Goal: Information Seeking & Learning: Understand process/instructions

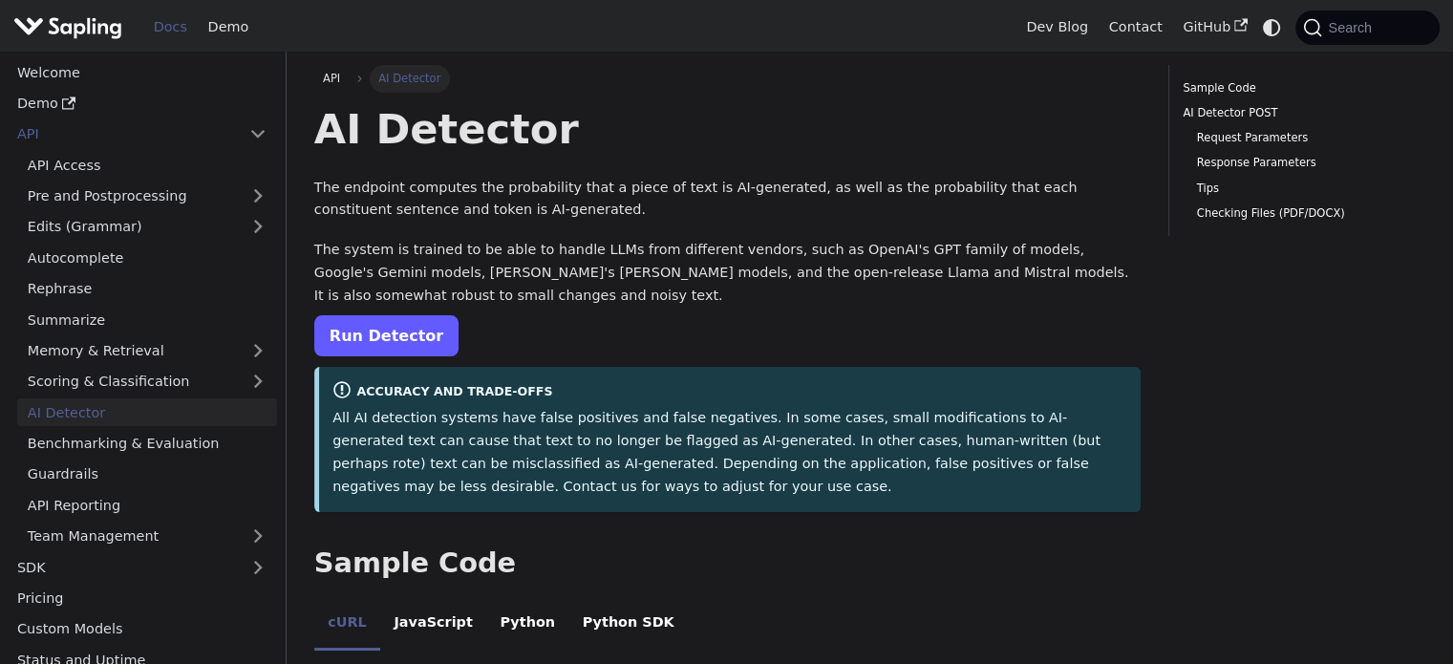
click at [376, 324] on link "Run Detector" at bounding box center [386, 335] width 144 height 41
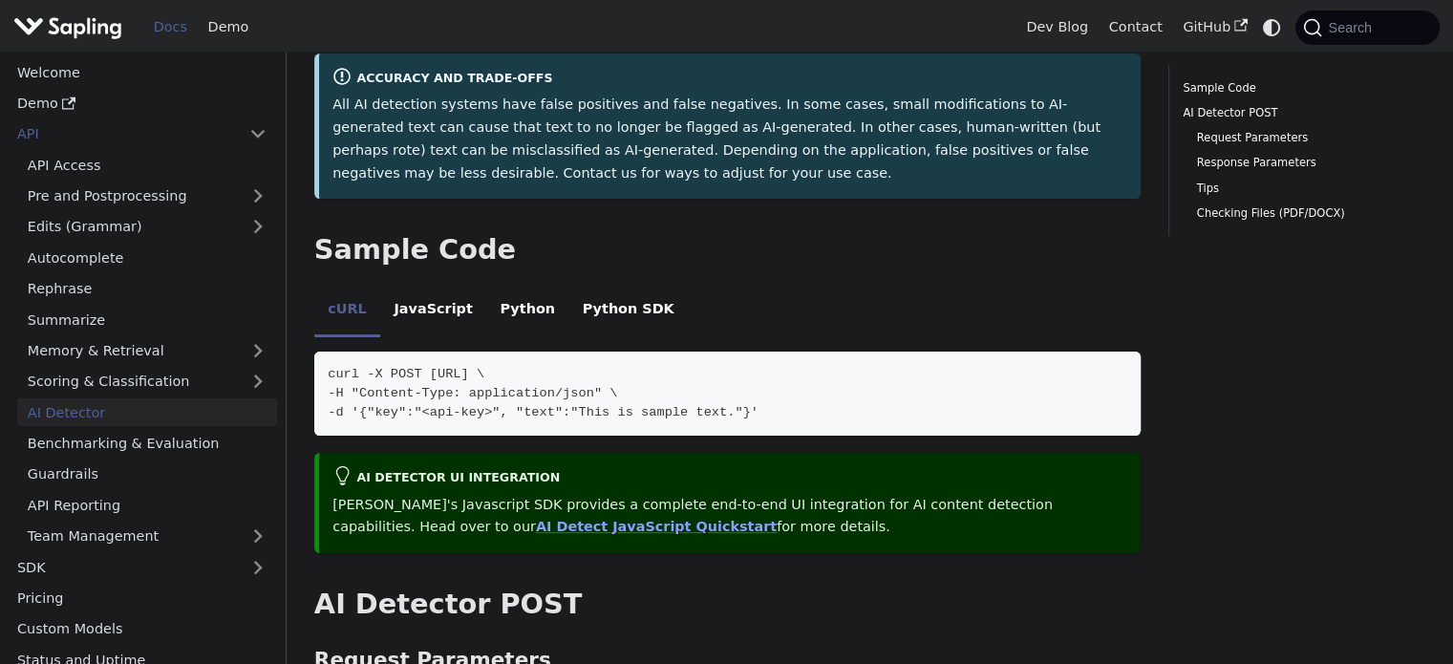
scroll to position [313, 0]
click at [568, 314] on li "Python SDK" at bounding box center [627, 311] width 119 height 53
click at [493, 312] on li "Python" at bounding box center [527, 311] width 82 height 53
click at [495, 305] on li "Python" at bounding box center [527, 311] width 82 height 53
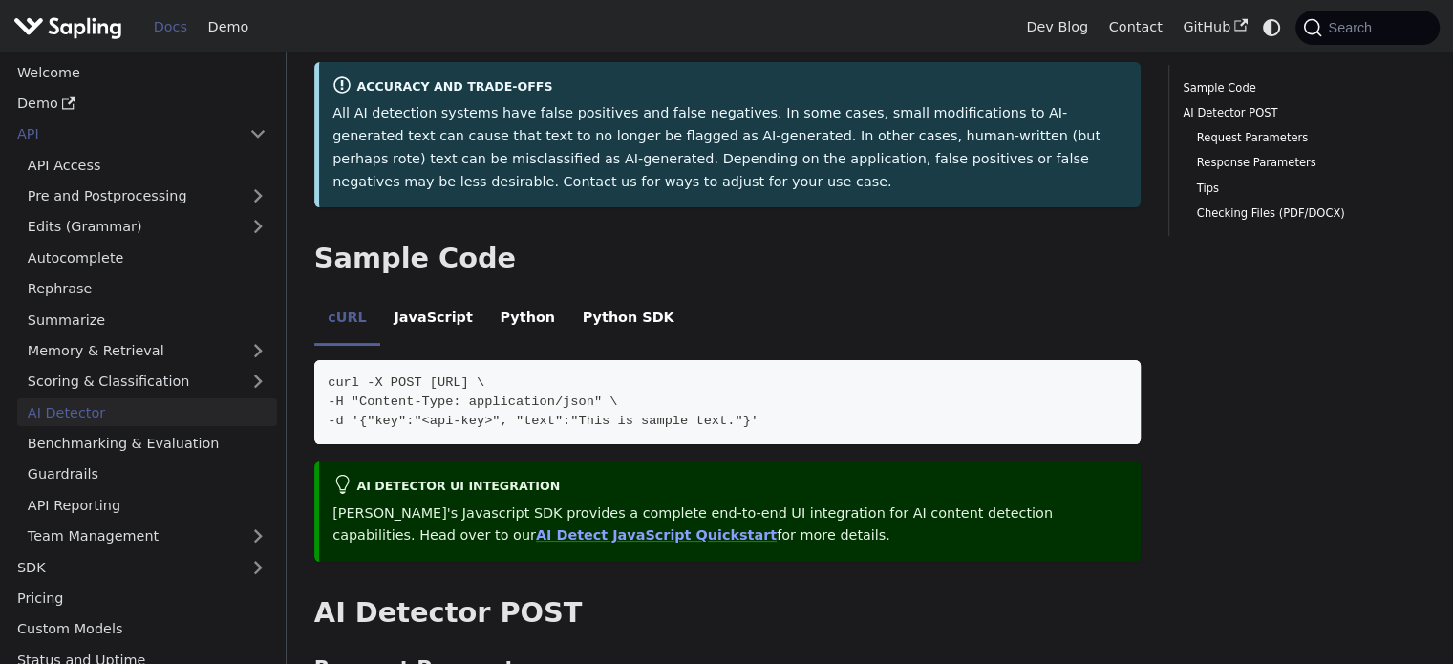
scroll to position [306, 0]
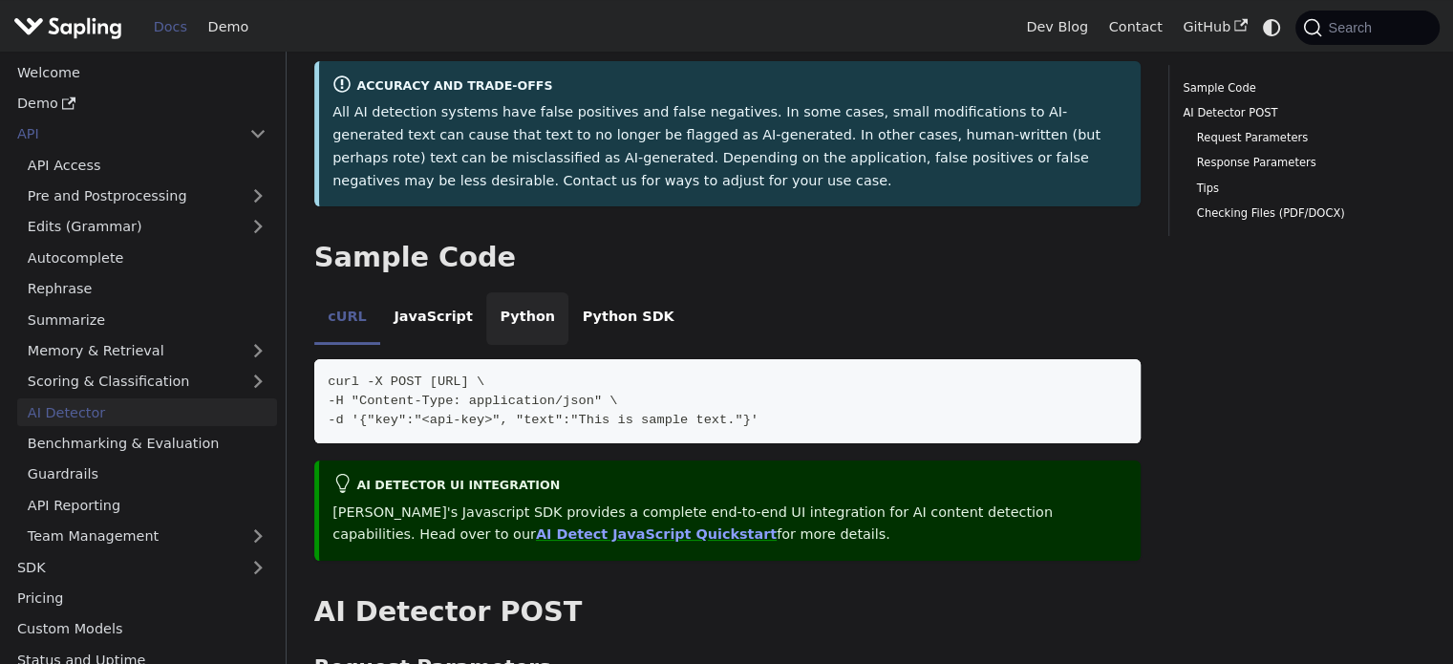
click at [486, 310] on li "Python" at bounding box center [527, 318] width 82 height 53
click at [496, 321] on li "Python" at bounding box center [527, 318] width 82 height 53
click at [594, 322] on li "Python SDK" at bounding box center [627, 318] width 119 height 53
click at [507, 328] on li "Python" at bounding box center [527, 318] width 82 height 53
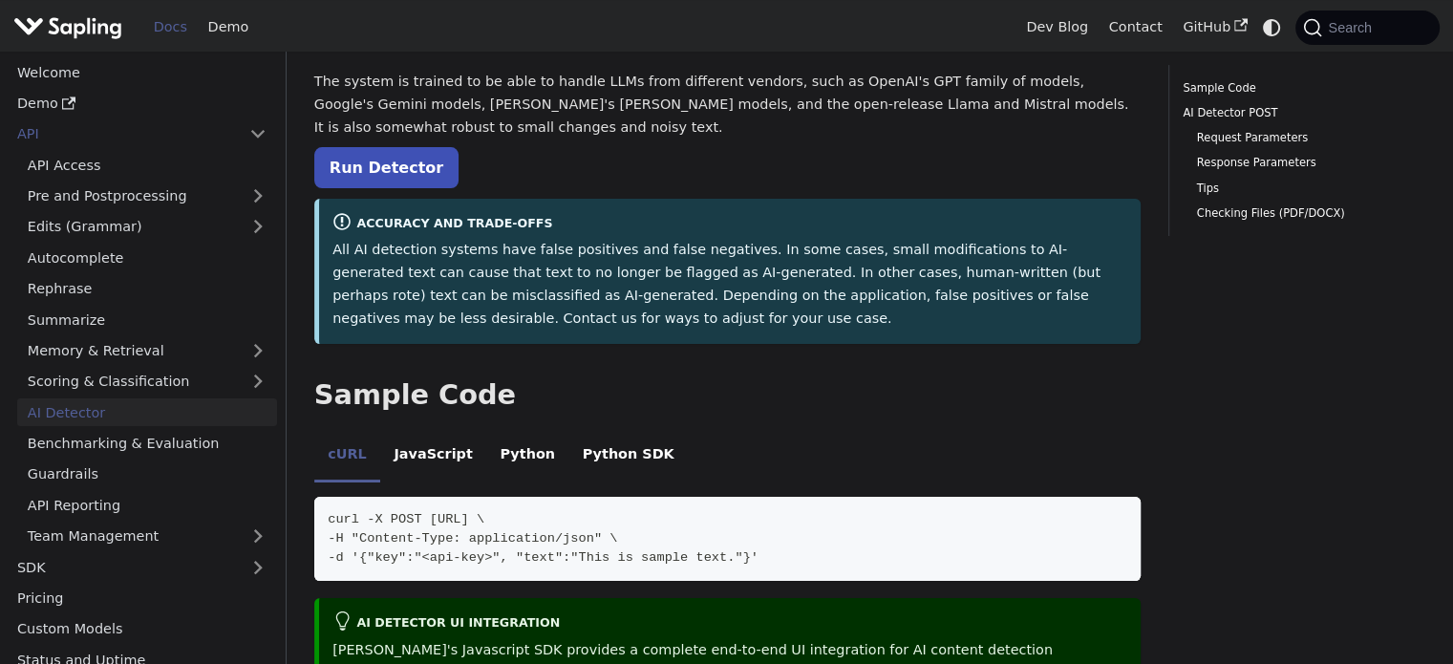
scroll to position [0, 0]
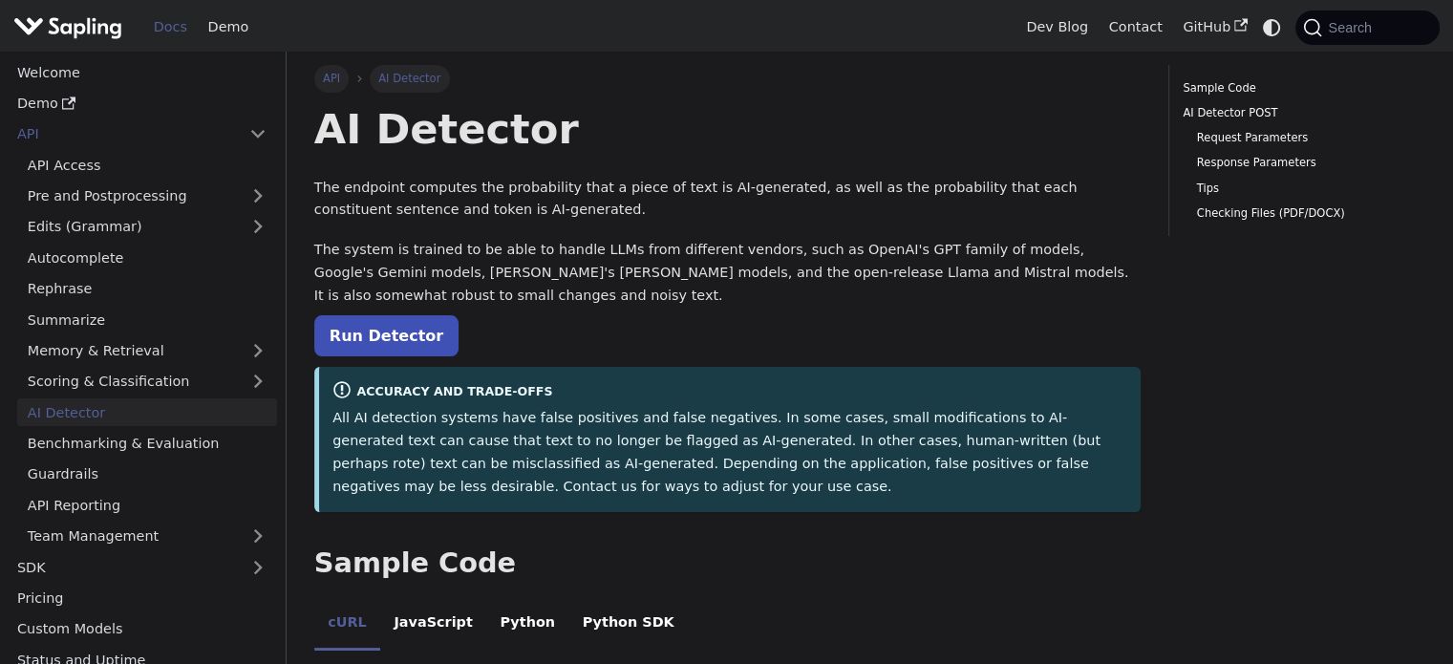
click at [340, 75] on link "API" at bounding box center [331, 78] width 35 height 27
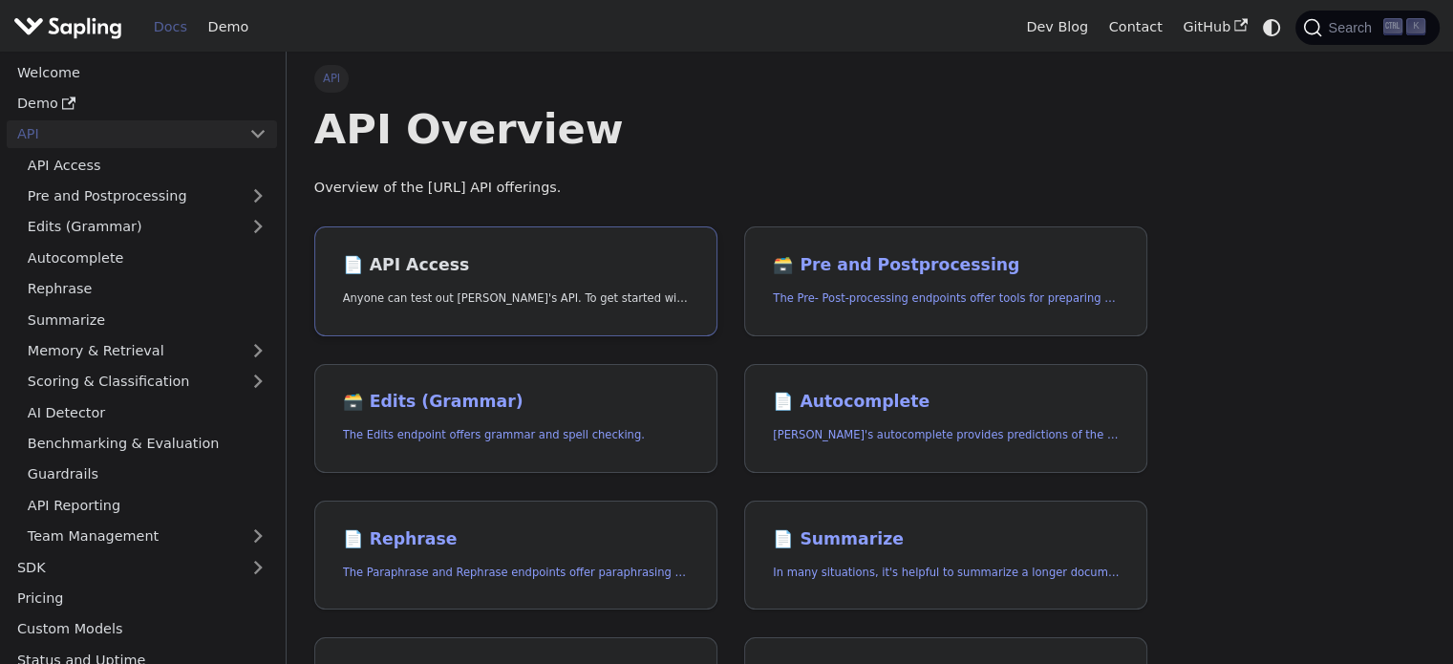
click at [455, 270] on h2 "📄️ API Access" at bounding box center [516, 265] width 346 height 21
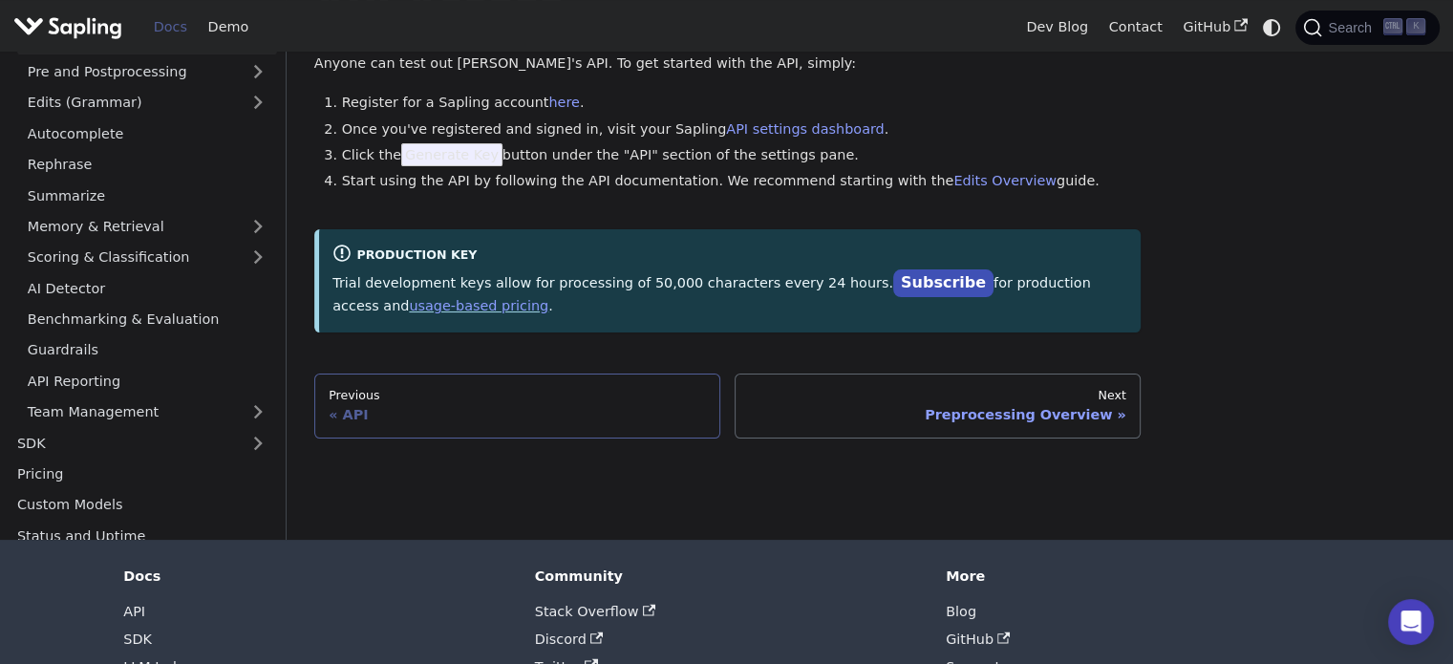
scroll to position [125, 0]
click at [615, 427] on link "Previous API" at bounding box center [517, 405] width 406 height 65
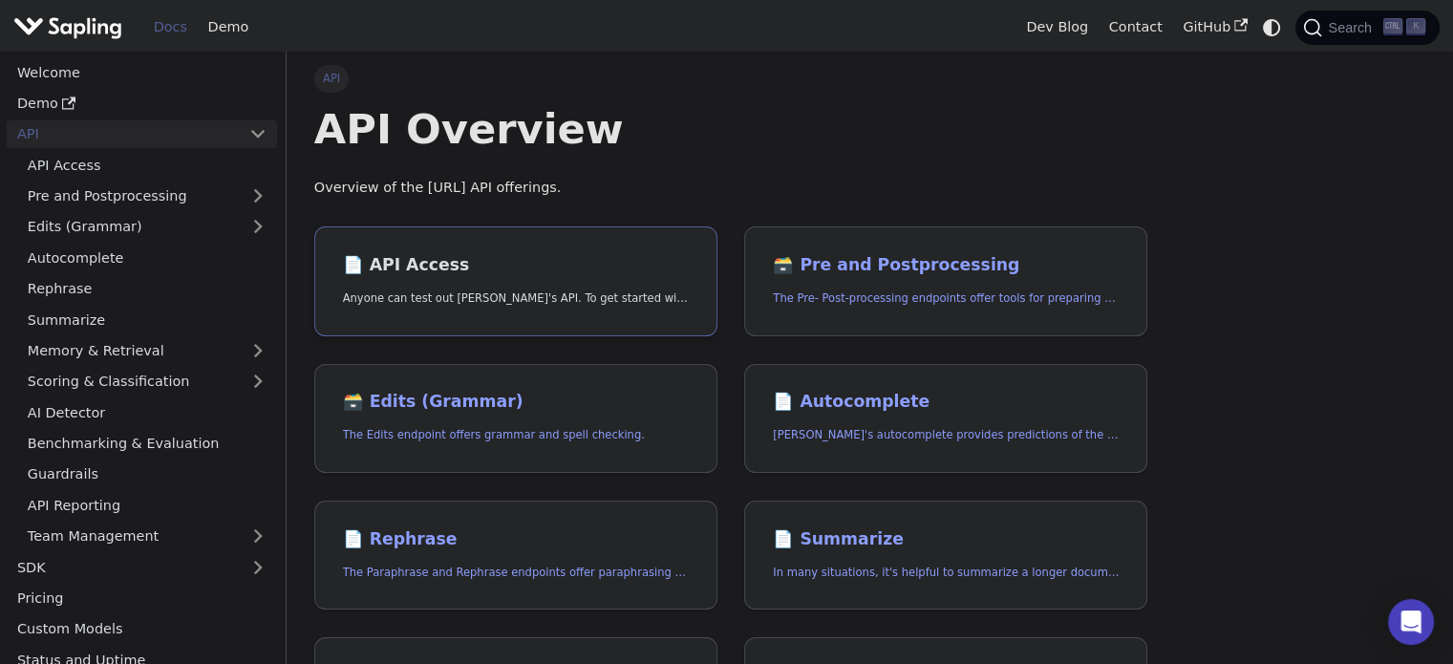
click at [527, 278] on link "📄️ API Access Anyone can test out [PERSON_NAME]'s API. To get started with the …" at bounding box center [515, 281] width 403 height 110
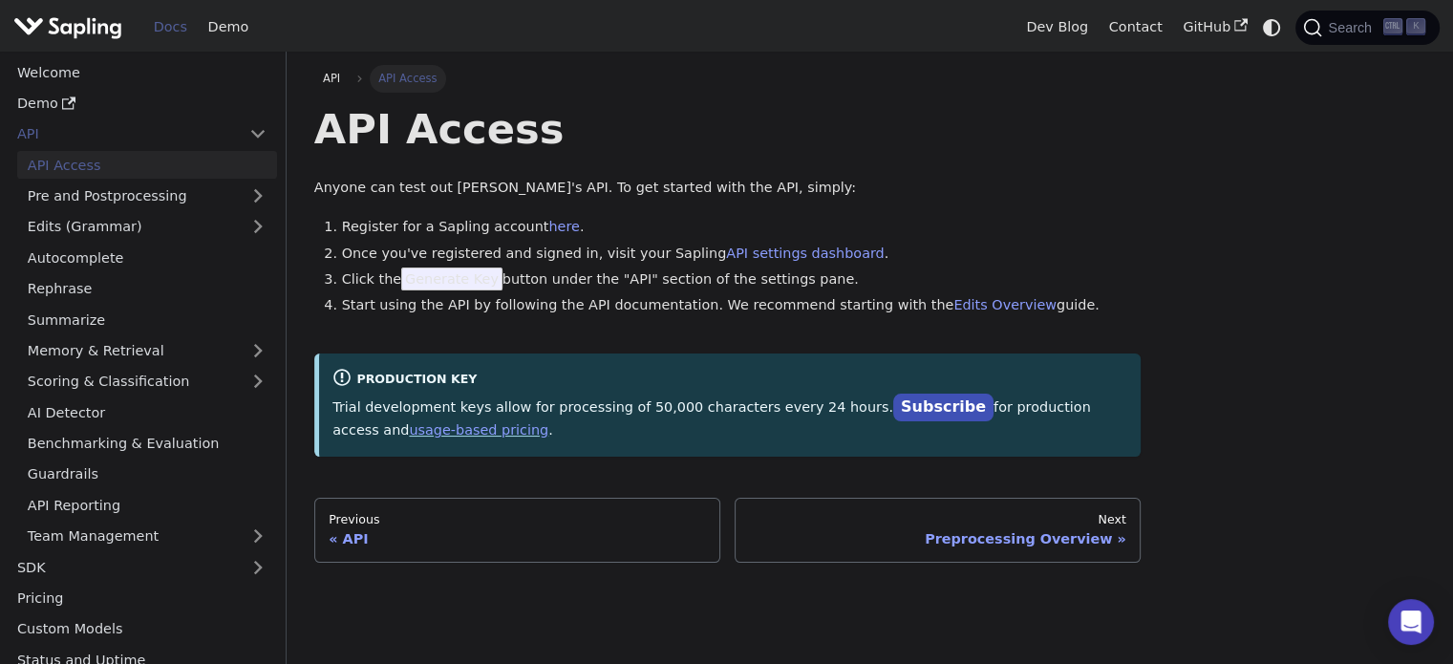
click at [491, 295] on li "Start using the API by following the API documentation. We recommend starting w…" at bounding box center [741, 305] width 799 height 23
